Goal: Task Accomplishment & Management: Complete application form

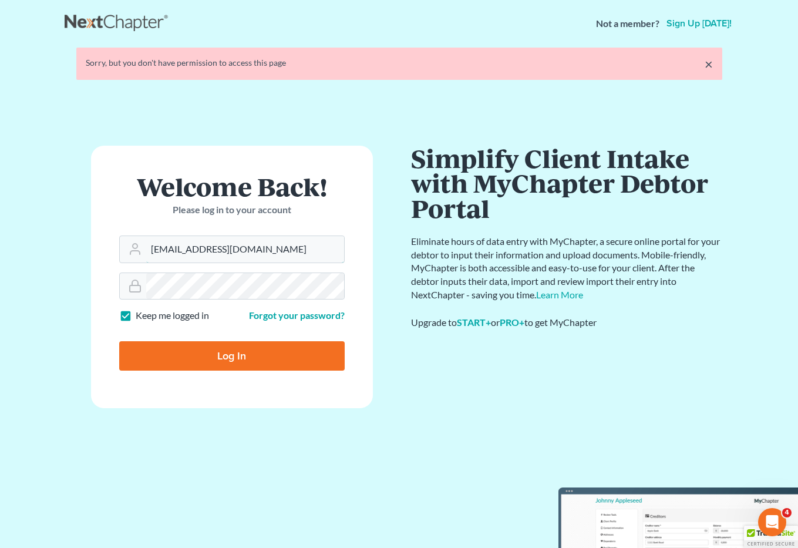
drag, startPoint x: 276, startPoint y: 243, endPoint x: 140, endPoint y: 226, distance: 137.4
click at [140, 226] on form "Welcome Back! Please log in to your account Email Address brittcostomarnold@gma…" at bounding box center [232, 277] width 282 height 263
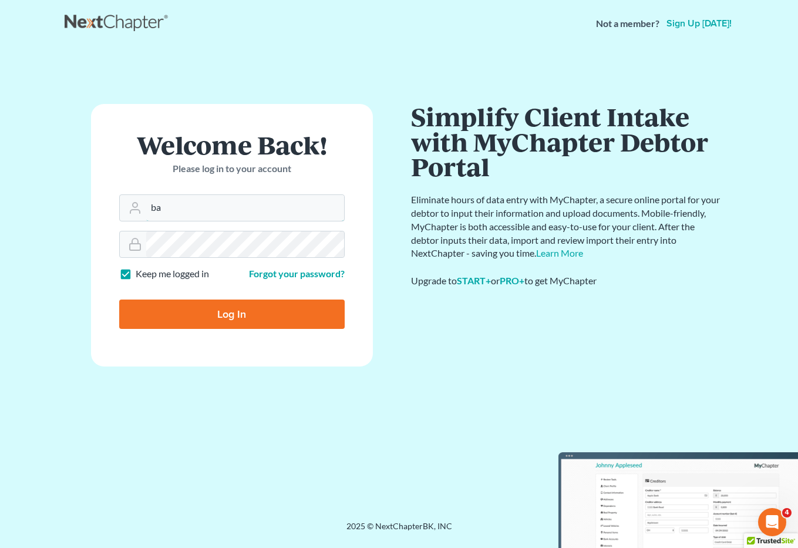
type input "[EMAIL_ADDRESS][DOMAIN_NAME]"
click at [136, 239] on div at bounding box center [232, 244] width 226 height 27
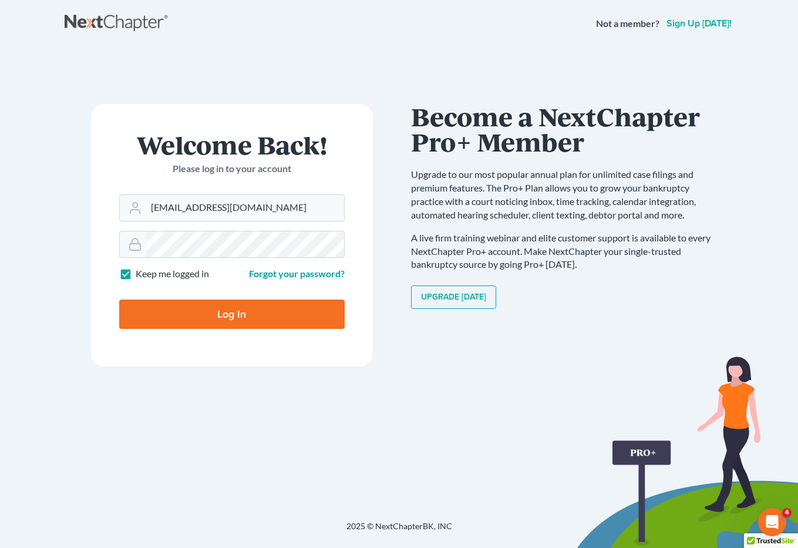
click at [171, 316] on input "Log In" at bounding box center [232, 314] width 226 height 29
type input "Thinking..."
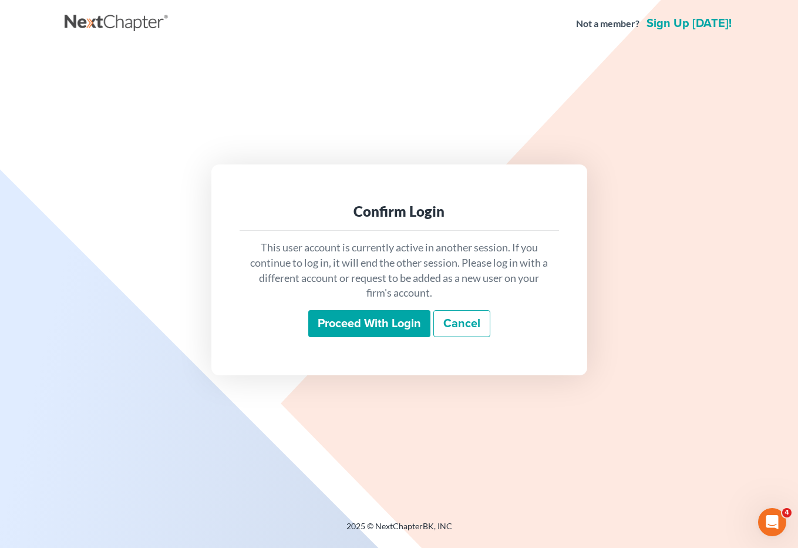
click at [375, 327] on input "Proceed with login" at bounding box center [369, 323] width 122 height 27
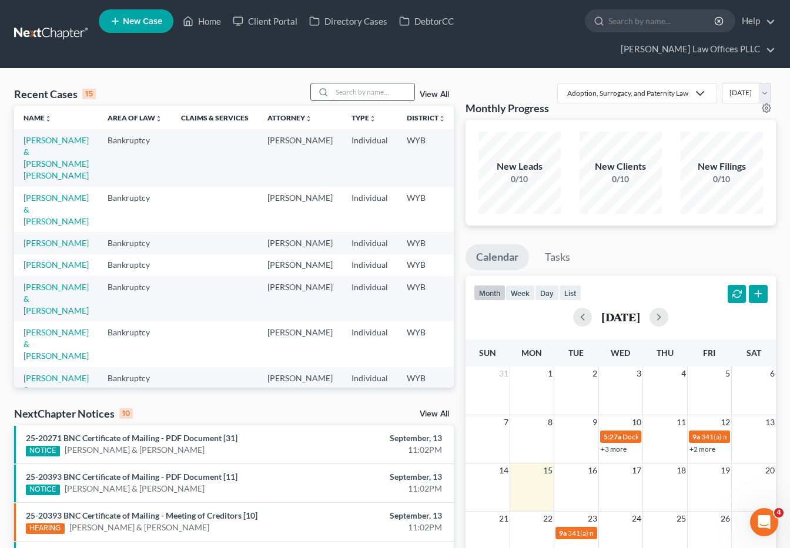
click at [341, 83] on input "search" at bounding box center [373, 91] width 82 height 17
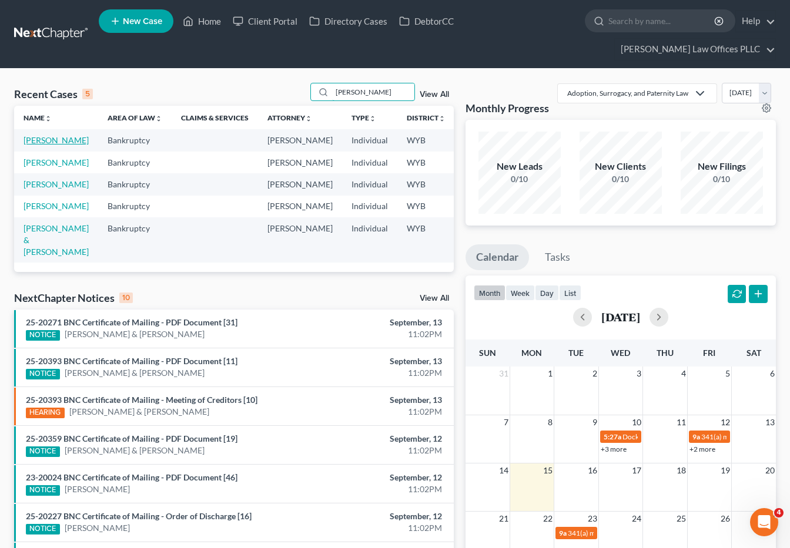
type input "Clarke"
click at [42, 135] on link "Clarke, Jayna" at bounding box center [56, 140] width 65 height 10
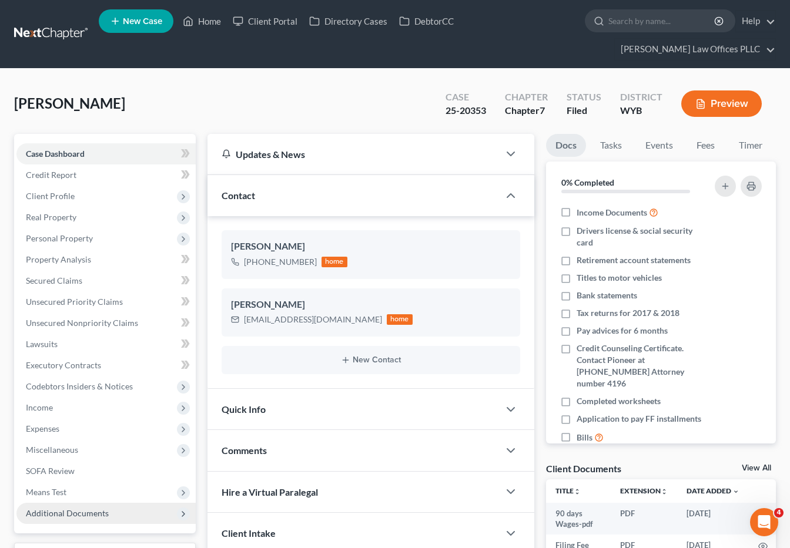
click at [106, 508] on span "Additional Documents" at bounding box center [67, 513] width 83 height 10
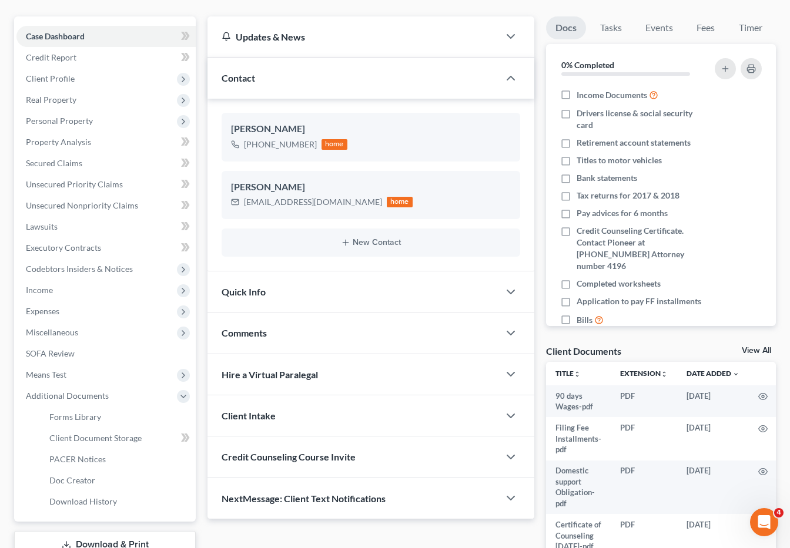
scroll to position [142, 0]
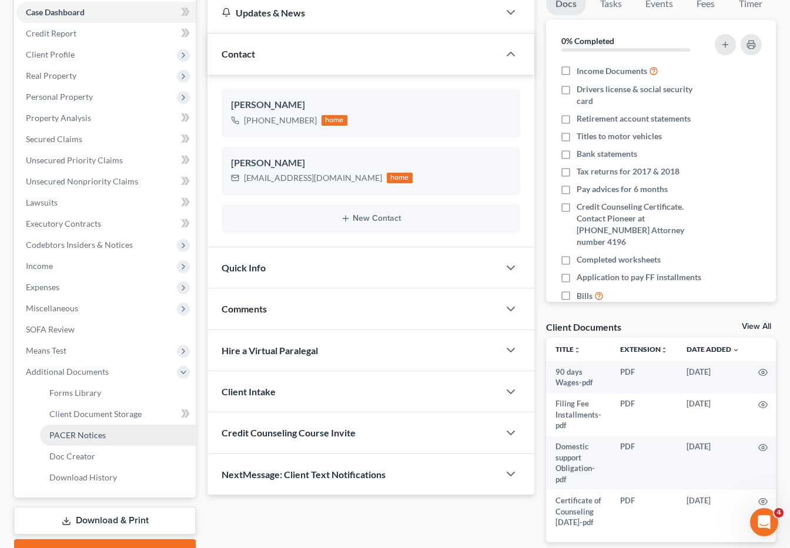
click at [83, 430] on span "PACER Notices" at bounding box center [77, 435] width 56 height 10
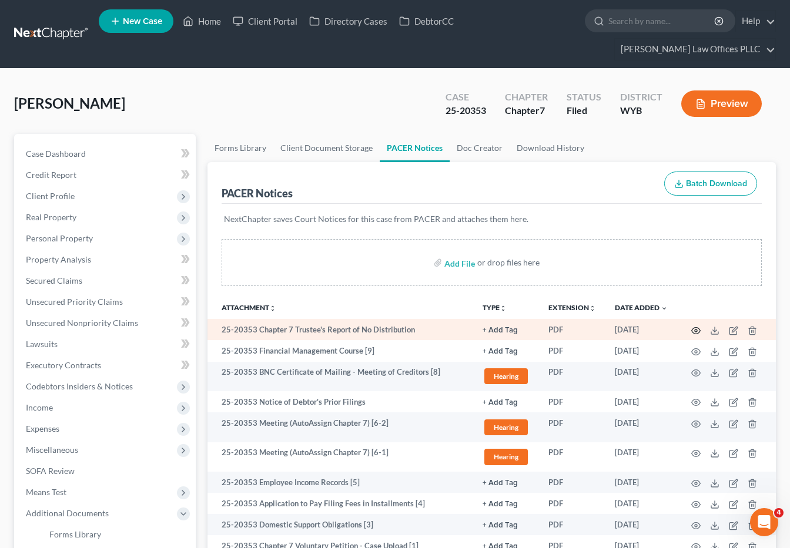
click at [696, 330] on circle "button" at bounding box center [695, 331] width 2 height 2
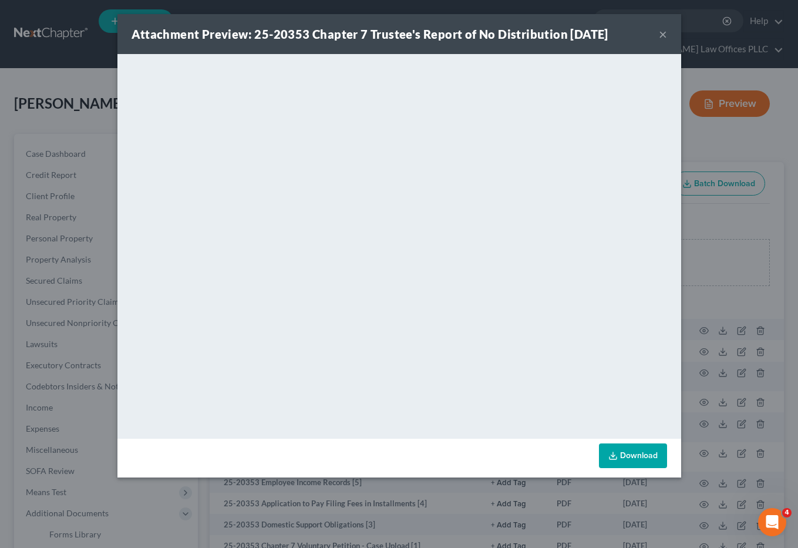
click at [662, 33] on button "×" at bounding box center [663, 34] width 8 height 14
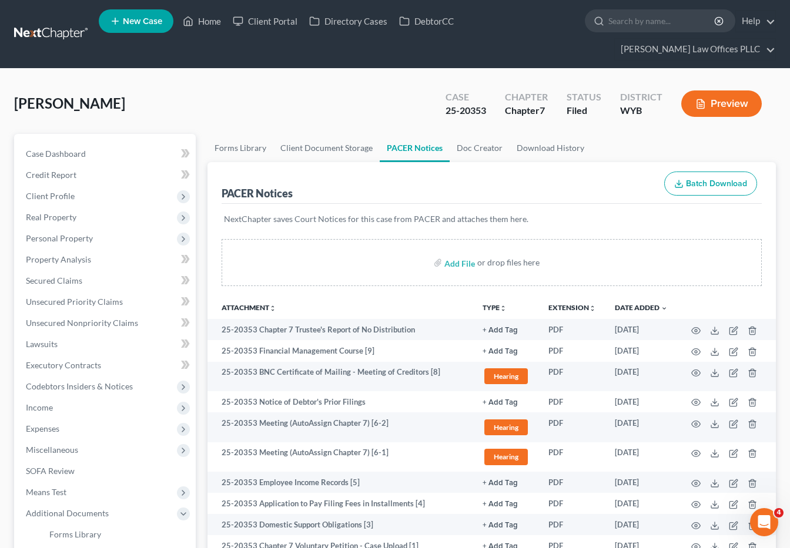
click at [548, 165] on div "PACER Notices Batch Download" at bounding box center [491, 183] width 540 height 42
click at [211, 23] on link "Home" at bounding box center [202, 21] width 50 height 21
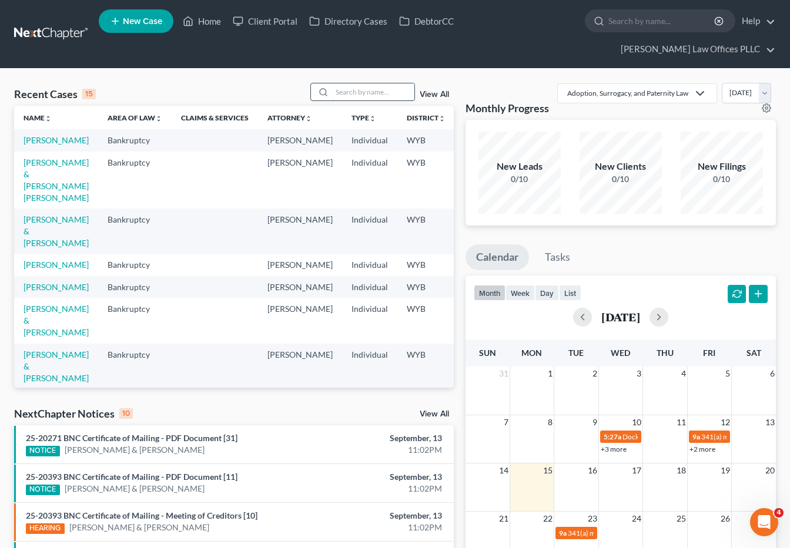
click at [344, 83] on input "search" at bounding box center [373, 91] width 82 height 17
click at [33, 166] on link "[PERSON_NAME] & [PERSON_NAME] [PERSON_NAME]" at bounding box center [56, 179] width 65 height 45
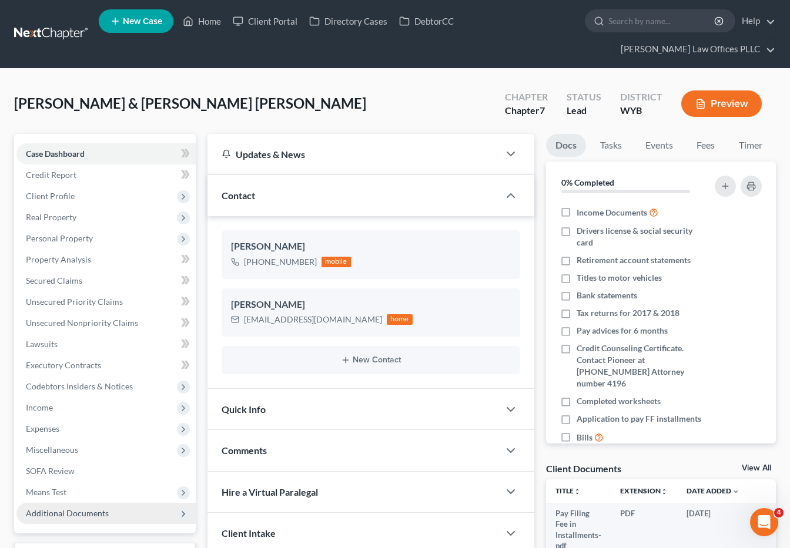
click at [79, 508] on span "Additional Documents" at bounding box center [67, 513] width 83 height 10
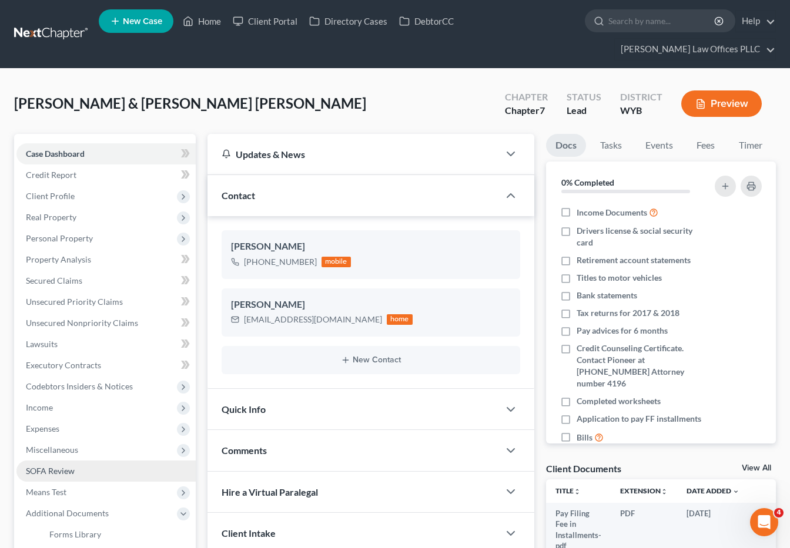
click at [53, 466] on span "SOFA Review" at bounding box center [50, 471] width 49 height 10
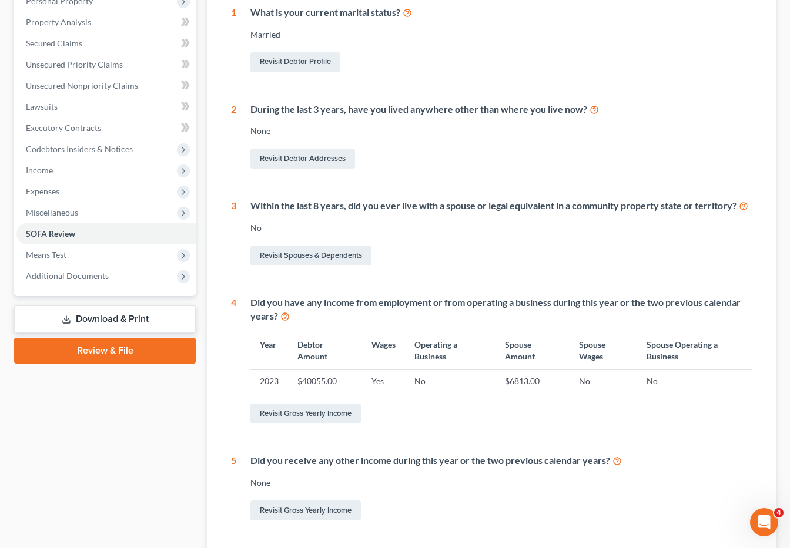
scroll to position [239, 0]
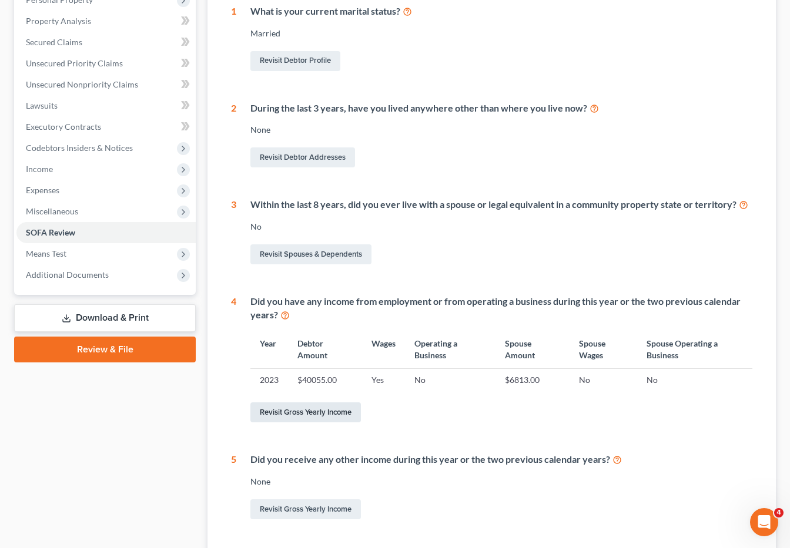
click at [313, 402] on link "Revisit Gross Yearly Income" at bounding box center [305, 412] width 110 height 20
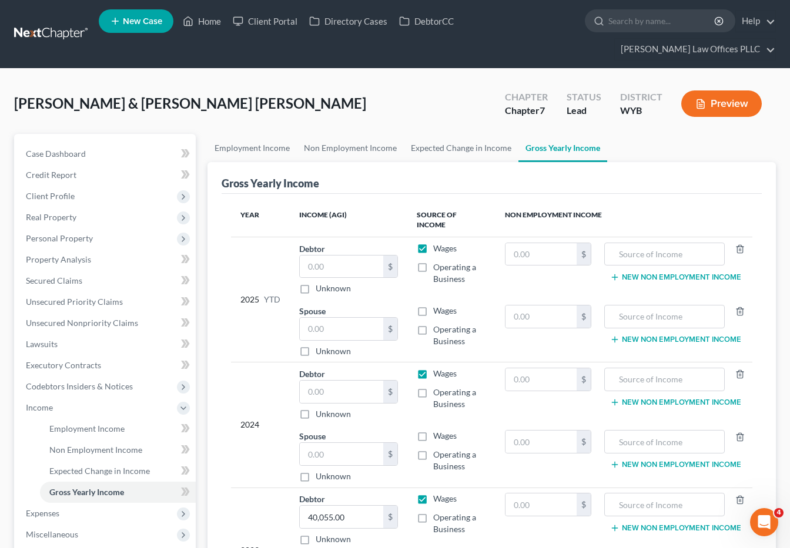
click at [498, 505] on td "$" at bounding box center [547, 519] width 105 height 63
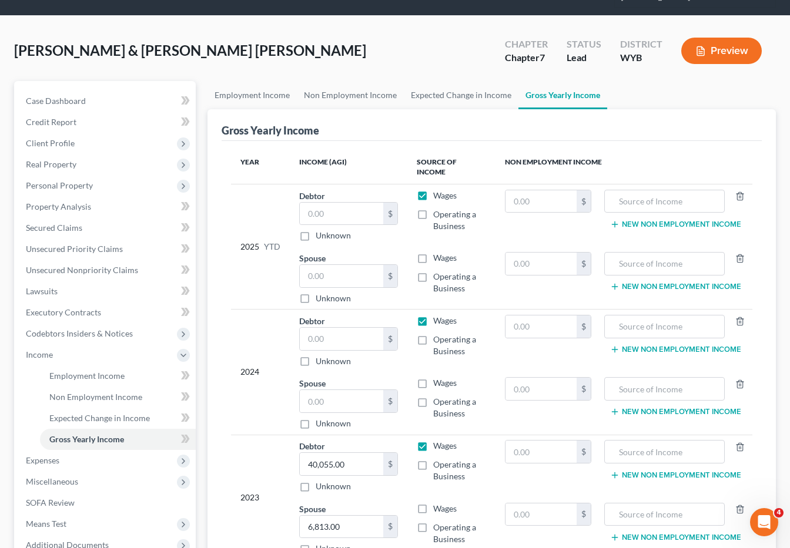
scroll to position [55, 0]
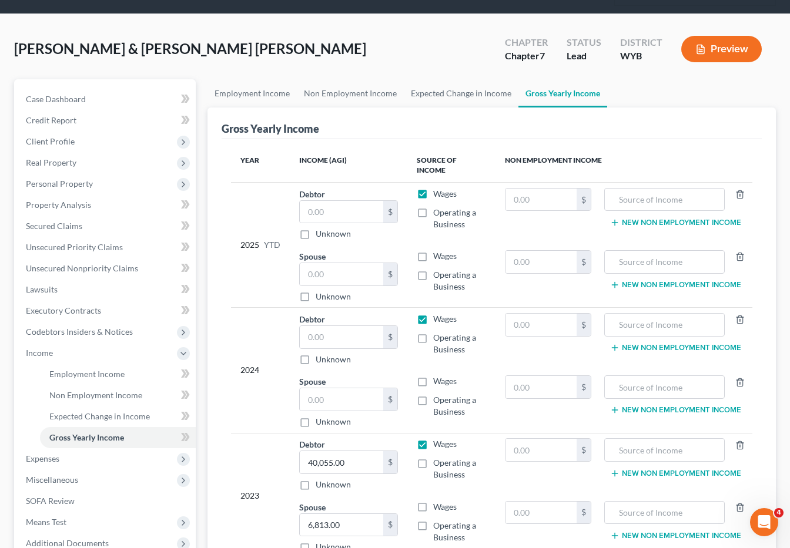
click at [541, 197] on td "$" at bounding box center [547, 213] width 105 height 63
click at [333, 326] on input "text" at bounding box center [341, 337] width 83 height 22
type input "95,982.00"
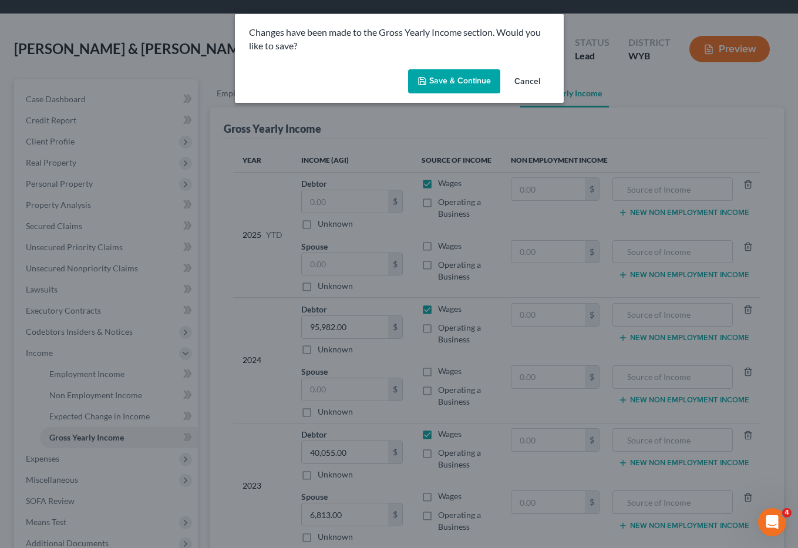
click at [462, 77] on button "Save & Continue" at bounding box center [454, 81] width 92 height 25
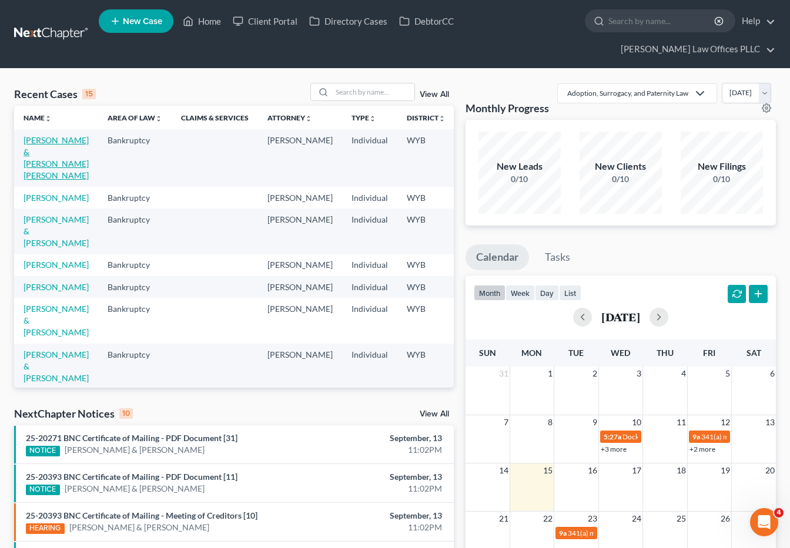
click at [45, 135] on link "[PERSON_NAME] & [PERSON_NAME] [PERSON_NAME]" at bounding box center [56, 157] width 65 height 45
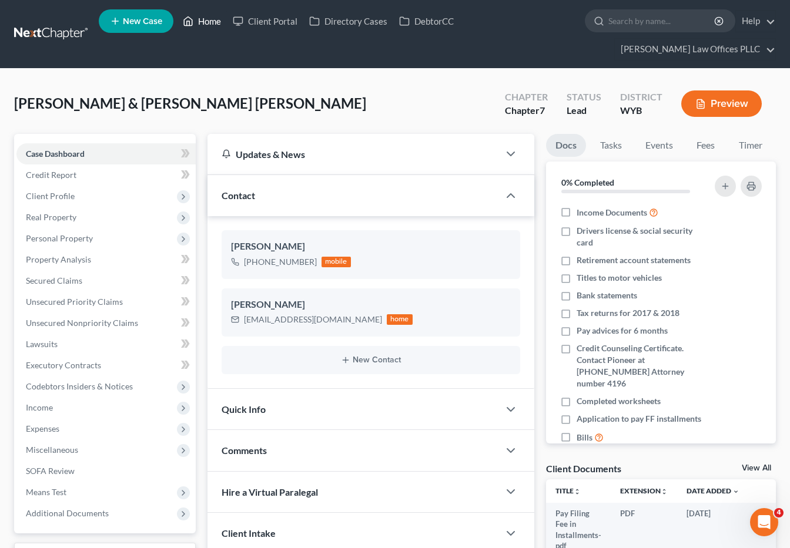
click at [213, 20] on link "Home" at bounding box center [202, 21] width 50 height 21
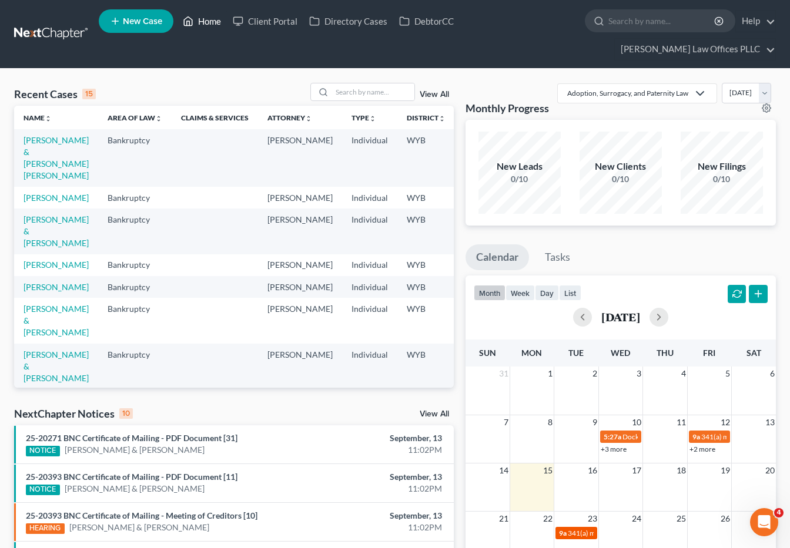
click at [578, 529] on span "341(a) meeting for [PERSON_NAME]" at bounding box center [624, 533] width 113 height 9
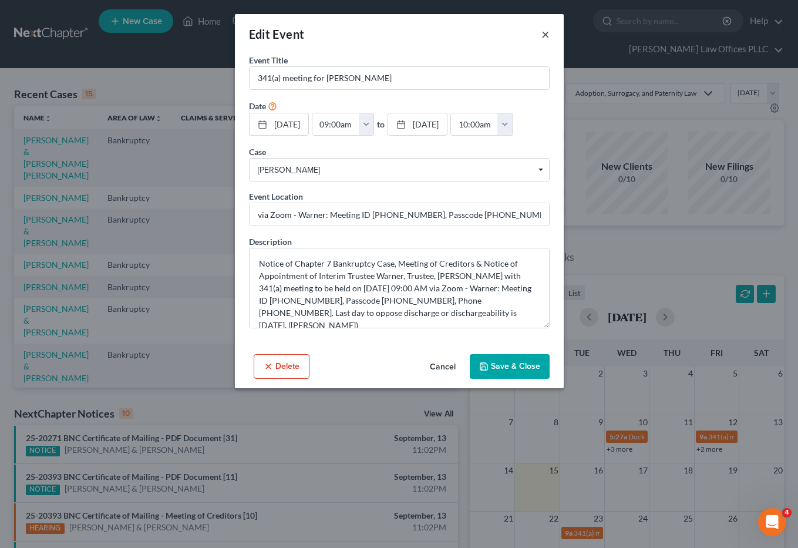
click at [547, 35] on button "×" at bounding box center [546, 34] width 8 height 14
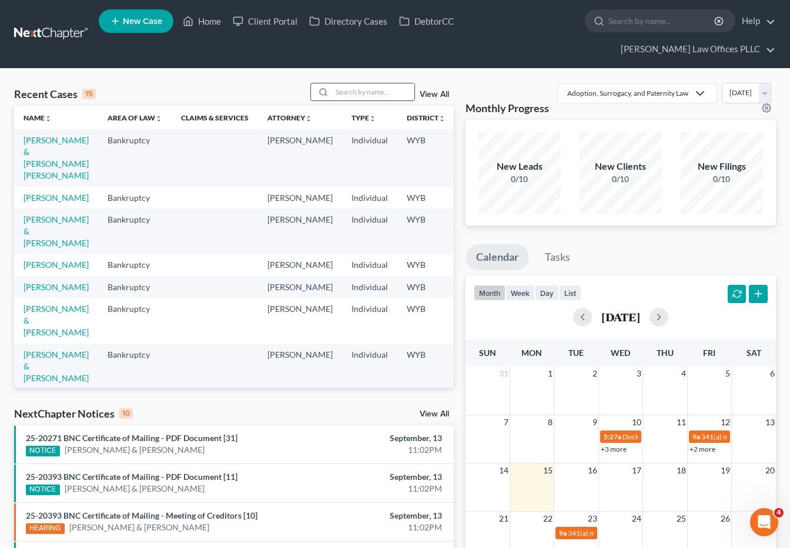
click at [347, 83] on input "search" at bounding box center [373, 91] width 82 height 17
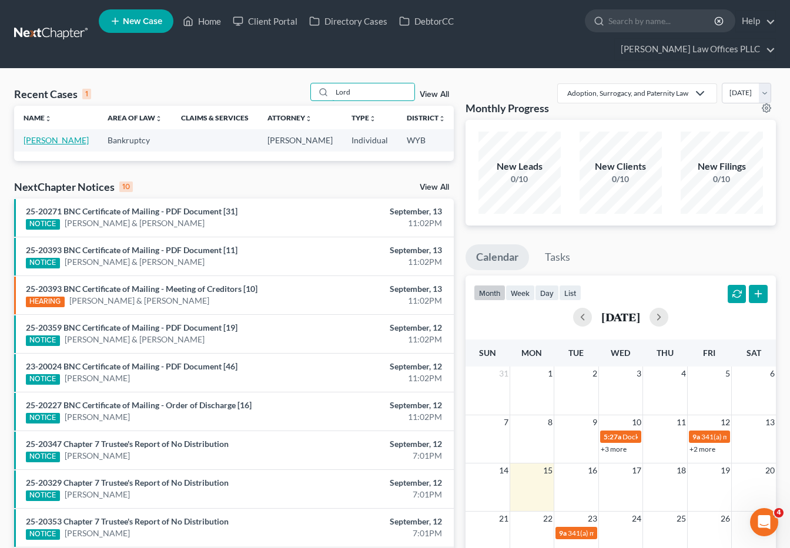
type input "Lord"
click at [38, 135] on link "[PERSON_NAME]" at bounding box center [56, 140] width 65 height 10
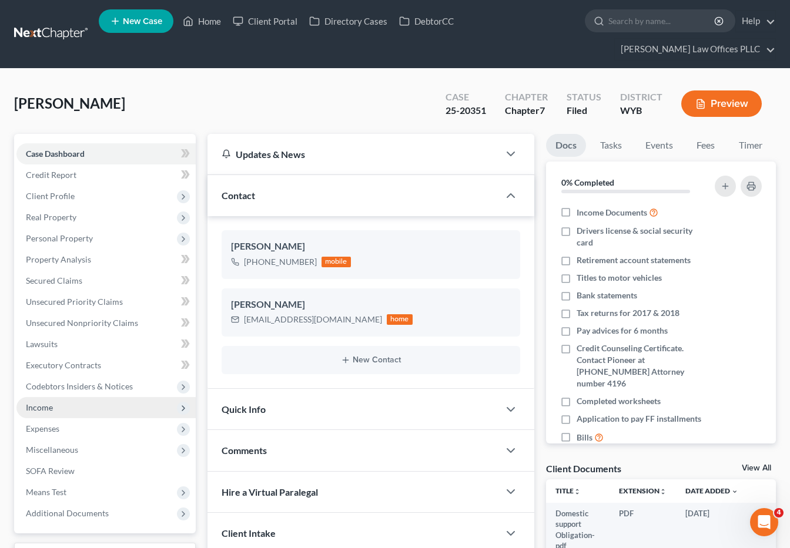
click at [49, 402] on span "Income" at bounding box center [39, 407] width 27 height 10
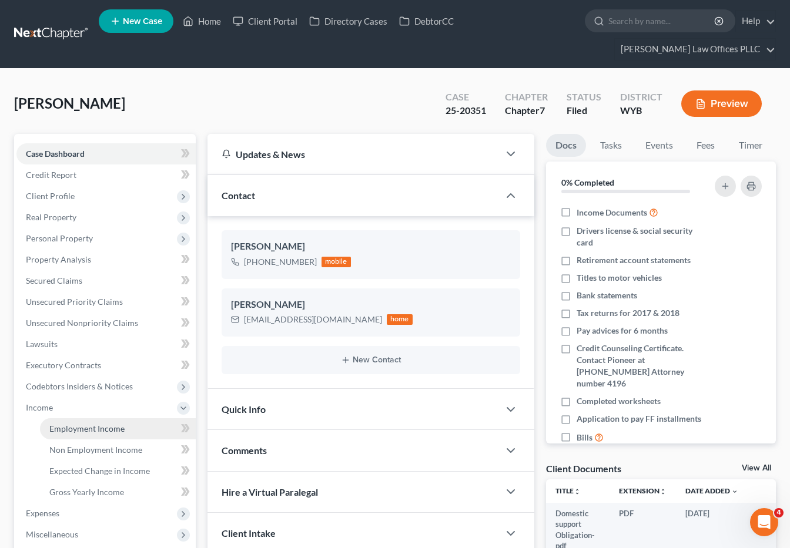
click at [95, 424] on span "Employment Income" at bounding box center [86, 429] width 75 height 10
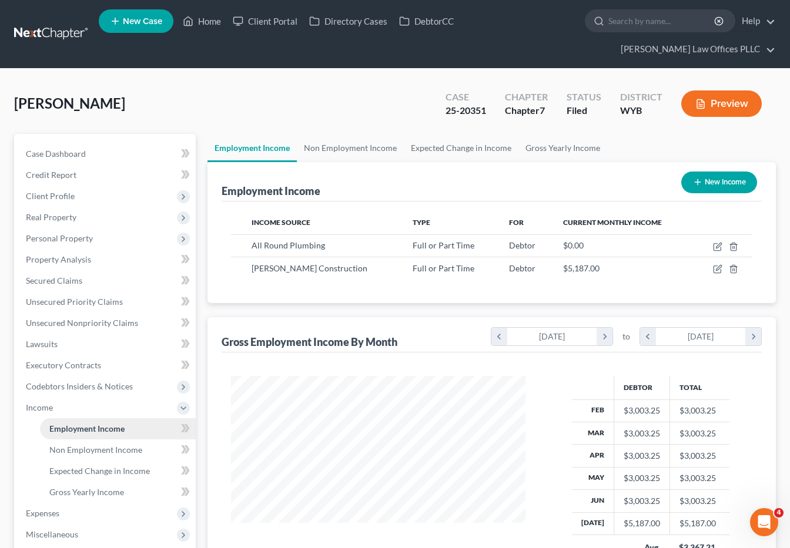
scroll to position [211, 318]
click at [720, 134] on ul "Employment Income Non Employment Income Expected Change in Income Gross Yearly …" at bounding box center [491, 148] width 568 height 28
